Goal: Information Seeking & Learning: Learn about a topic

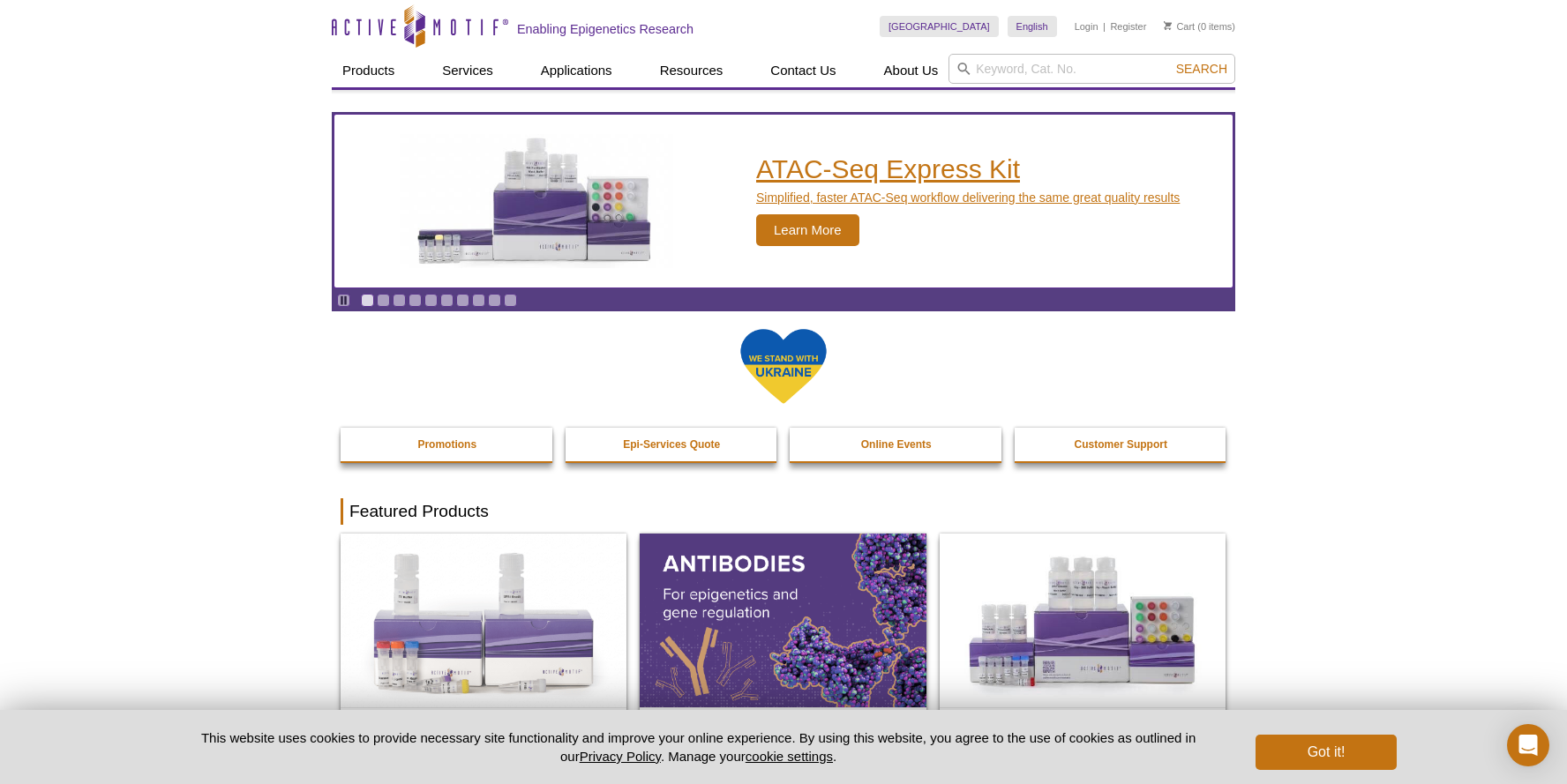
click at [801, 234] on span "Learn More" at bounding box center [808, 230] width 103 height 32
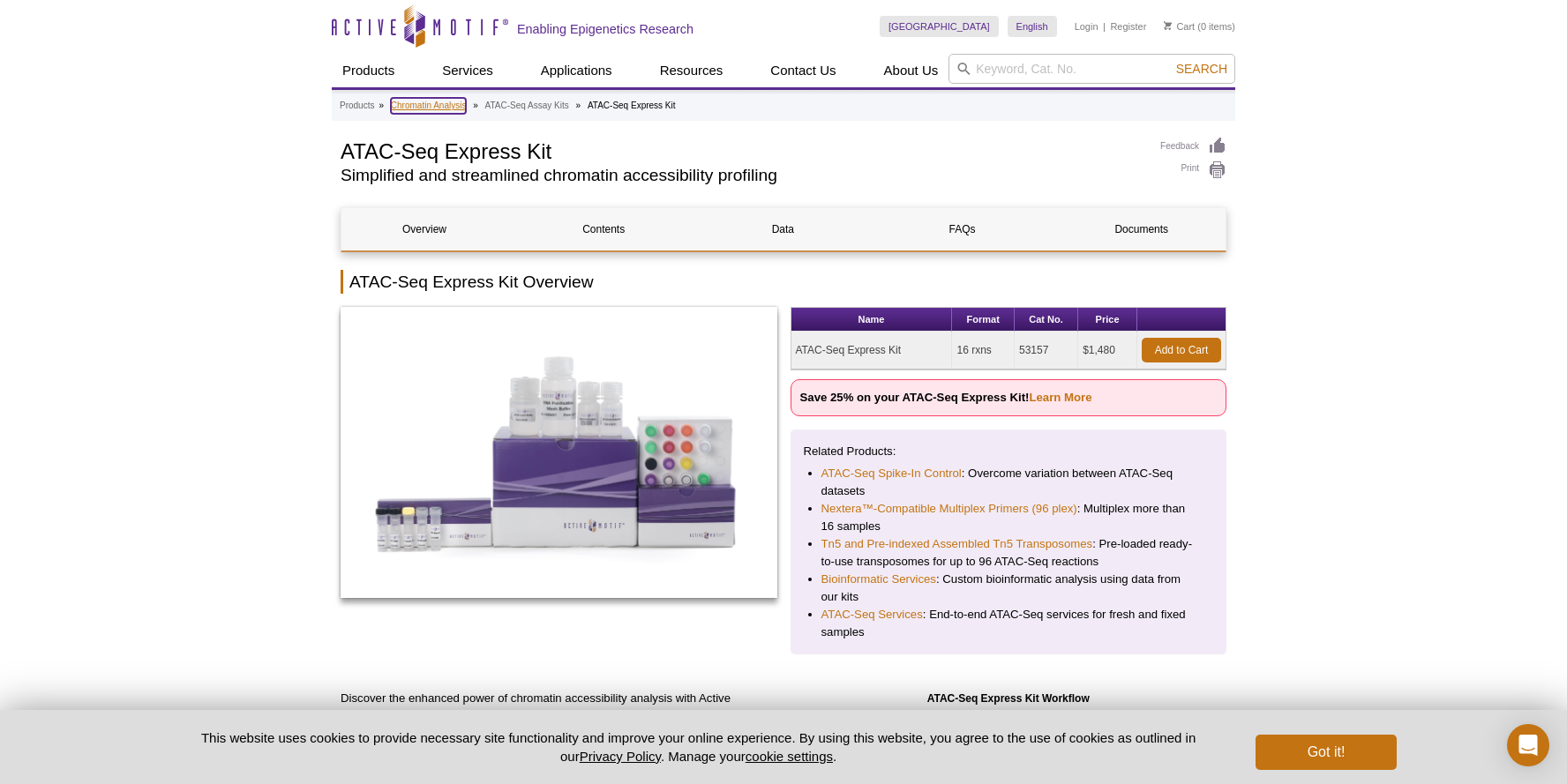
click at [435, 104] on link "Chromatin Analysis" at bounding box center [429, 106] width 76 height 15
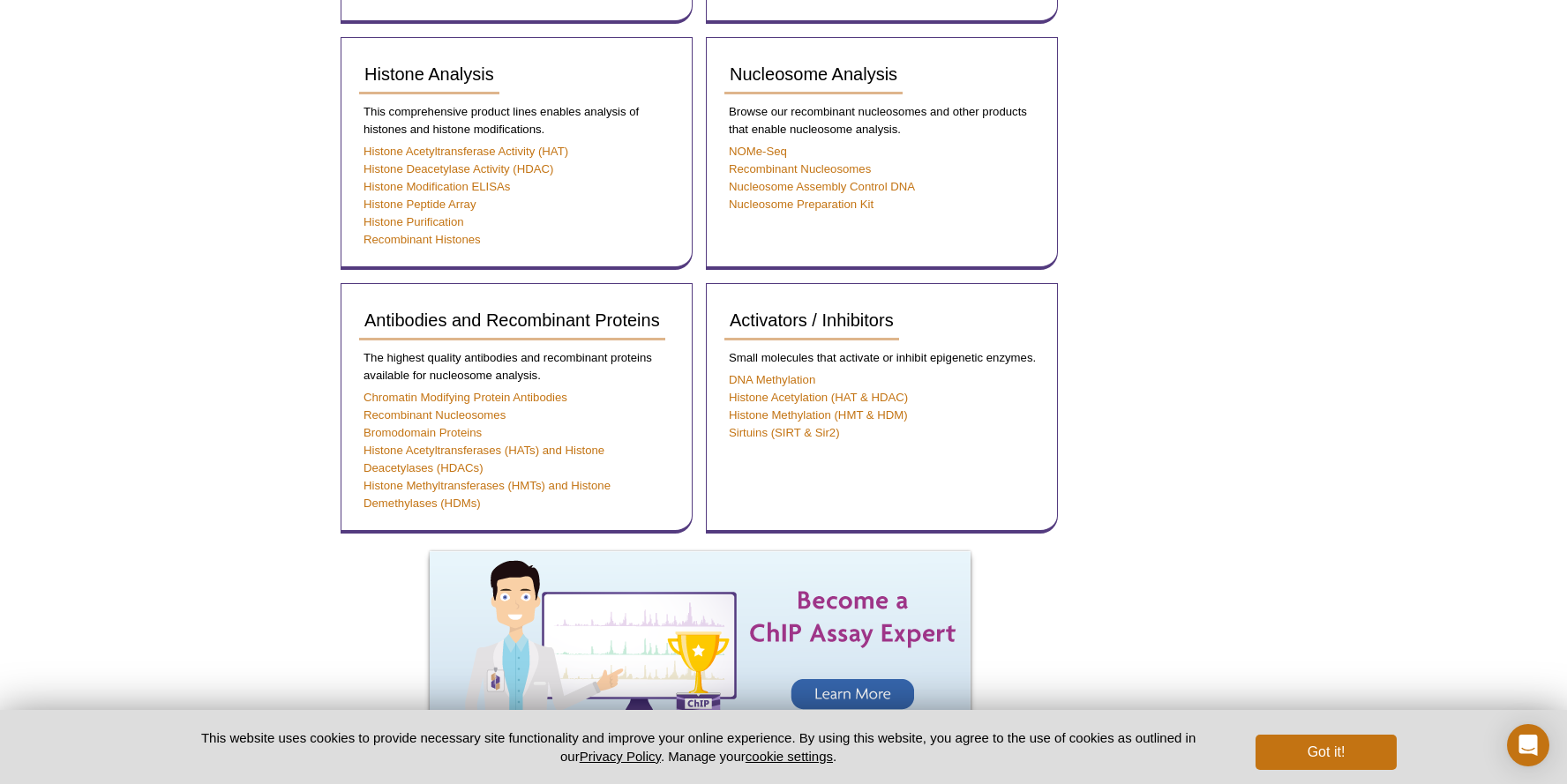
scroll to position [529, 0]
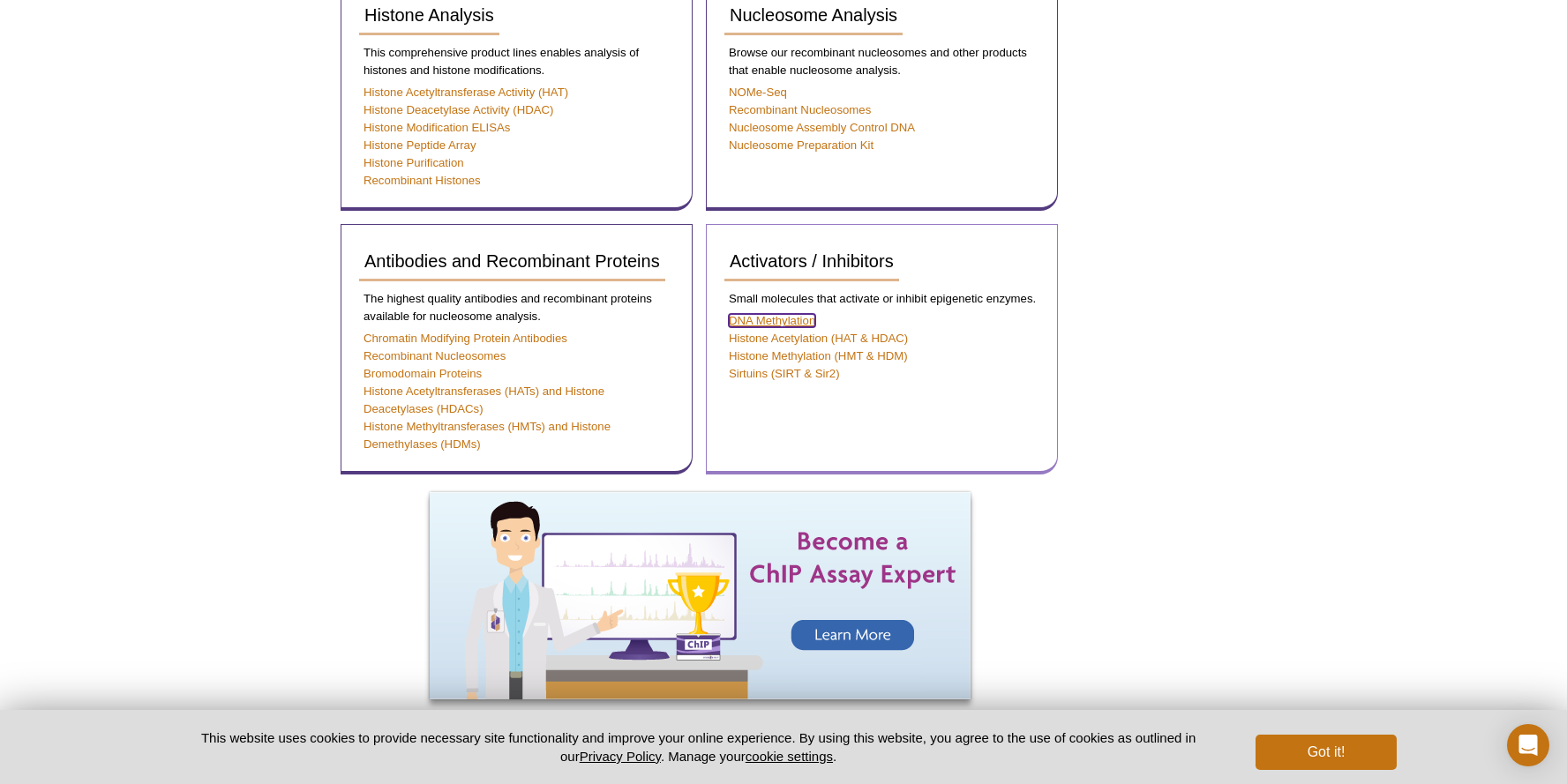
click at [788, 322] on link "DNA Methylation" at bounding box center [772, 321] width 87 height 13
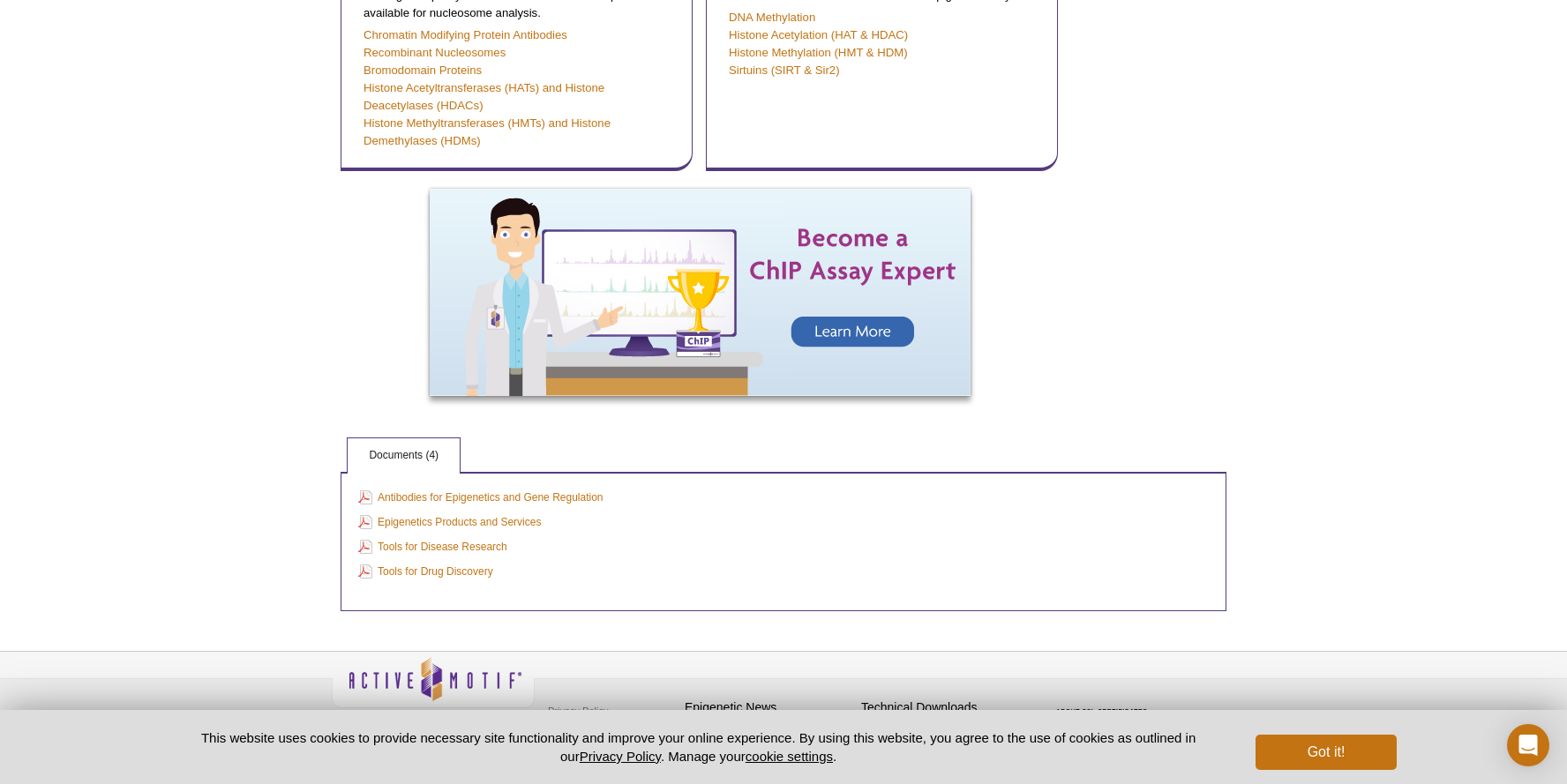
scroll to position [853, 0]
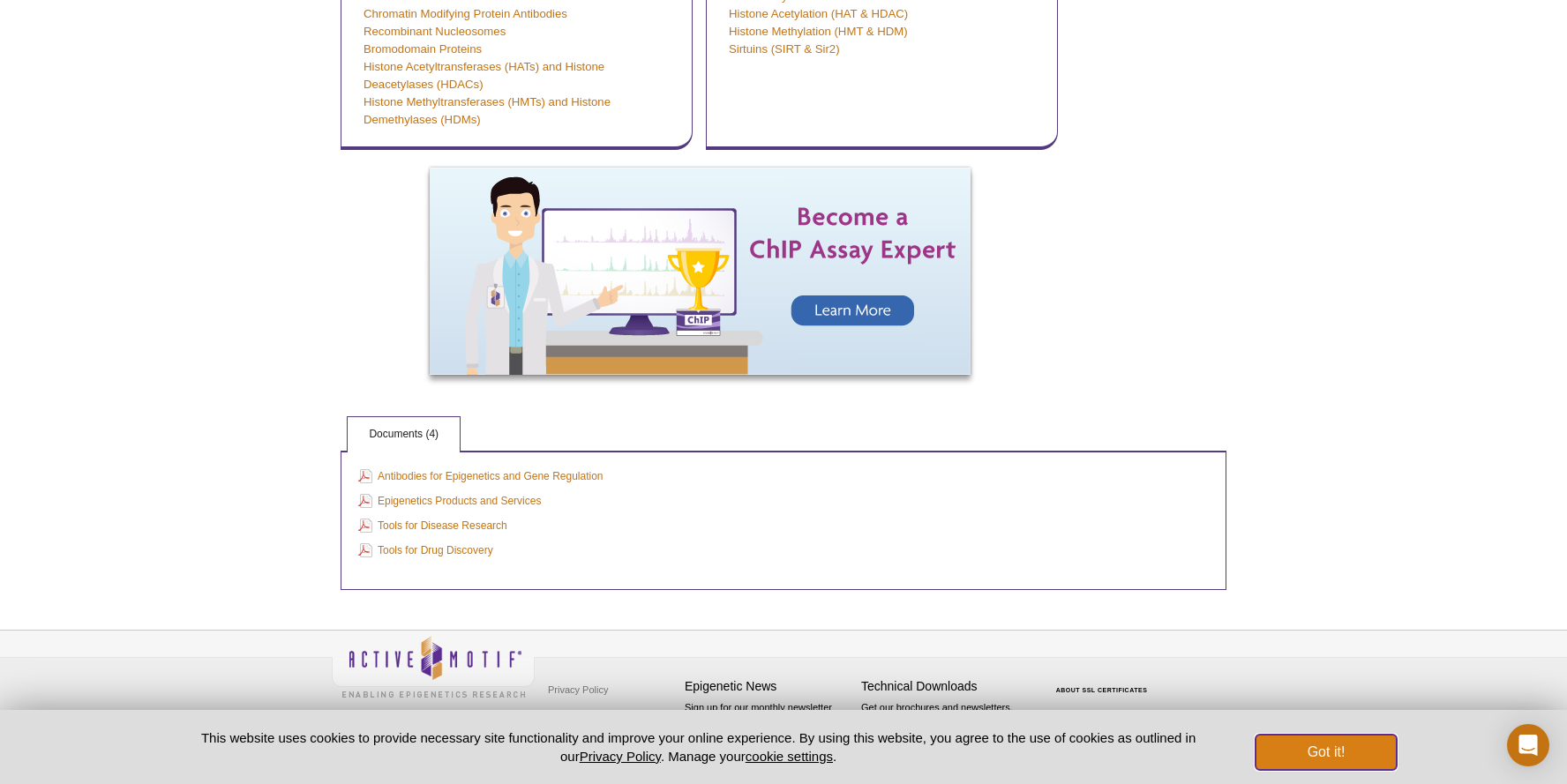
click at [1322, 746] on button "Got it!" at bounding box center [1326, 752] width 142 height 36
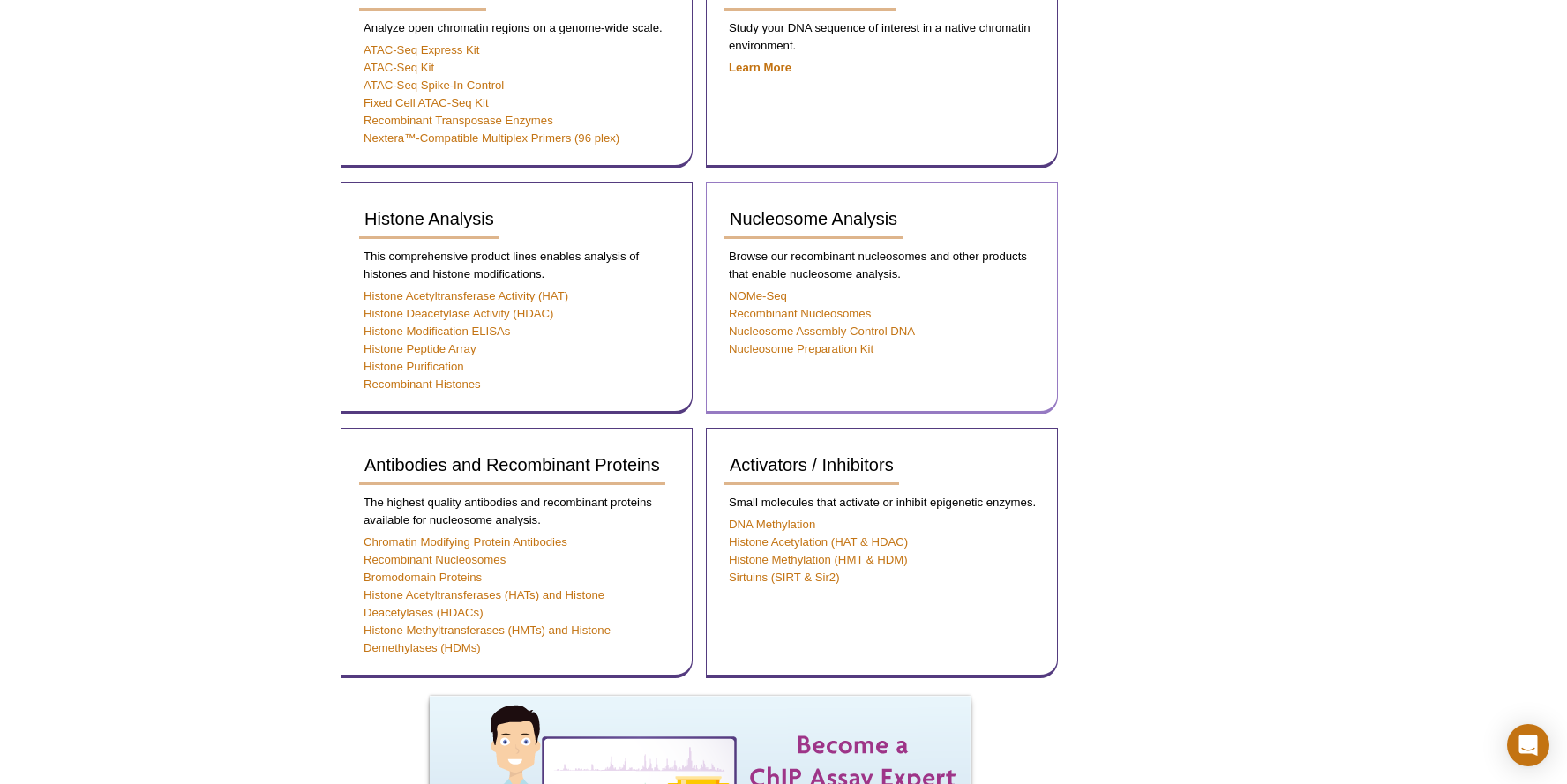
scroll to position [325, 0]
